Goal: Transaction & Acquisition: Purchase product/service

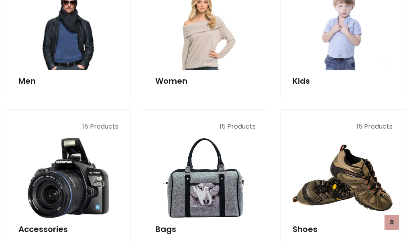
scroll to position [268, 0]
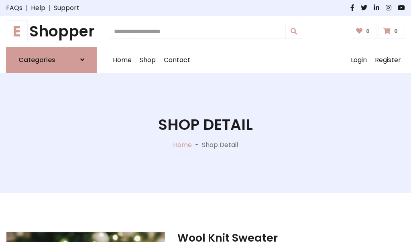
click at [51, 31] on h1 "E Shopper" at bounding box center [51, 31] width 91 height 18
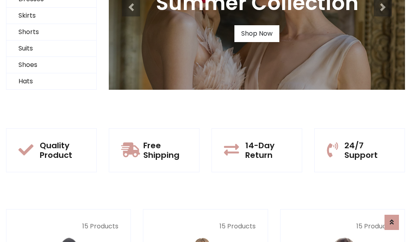
scroll to position [77, 0]
